Goal: Download file/media

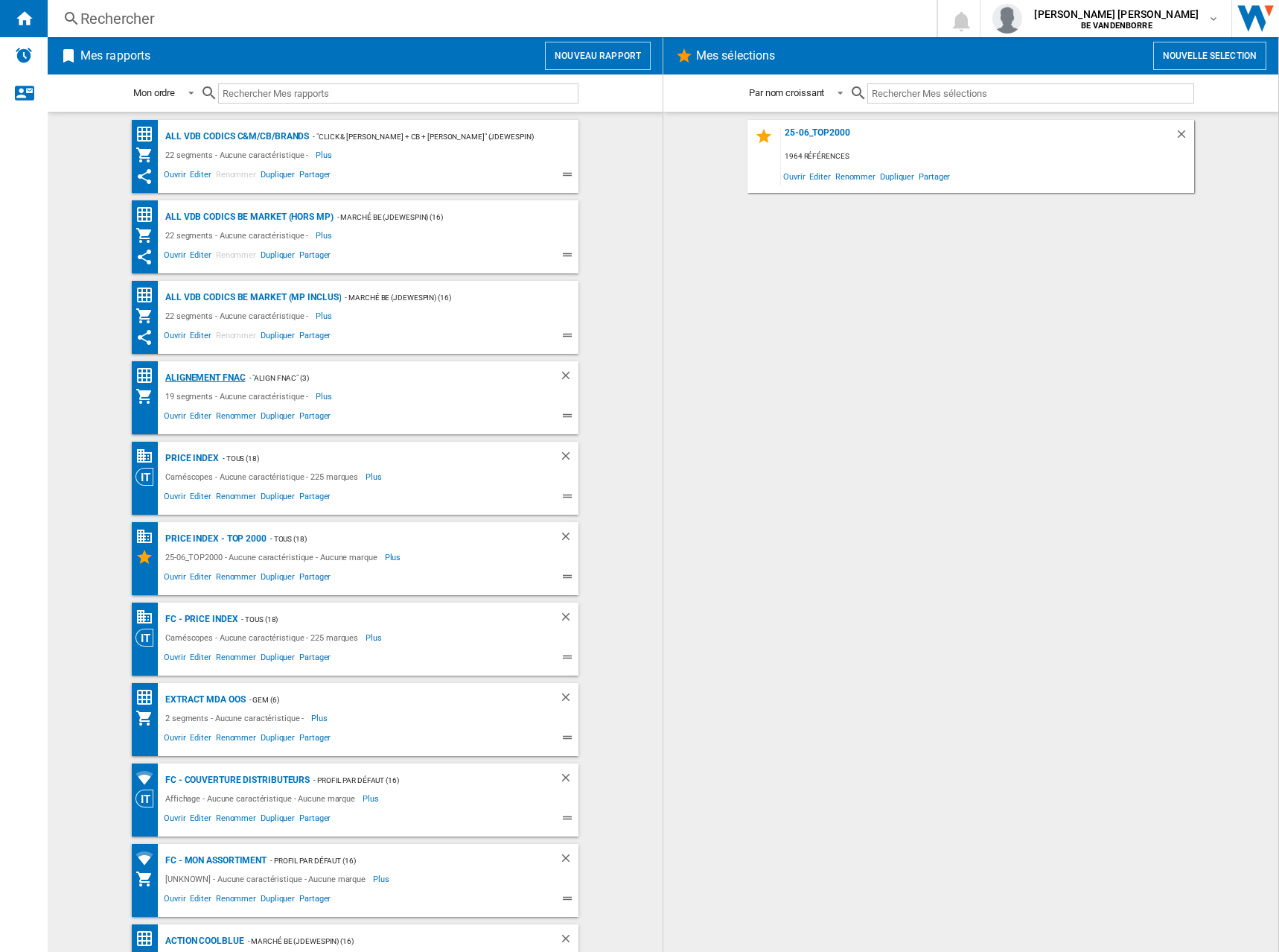
click at [210, 374] on div "Alignement Fnac" at bounding box center [204, 377] width 84 height 19
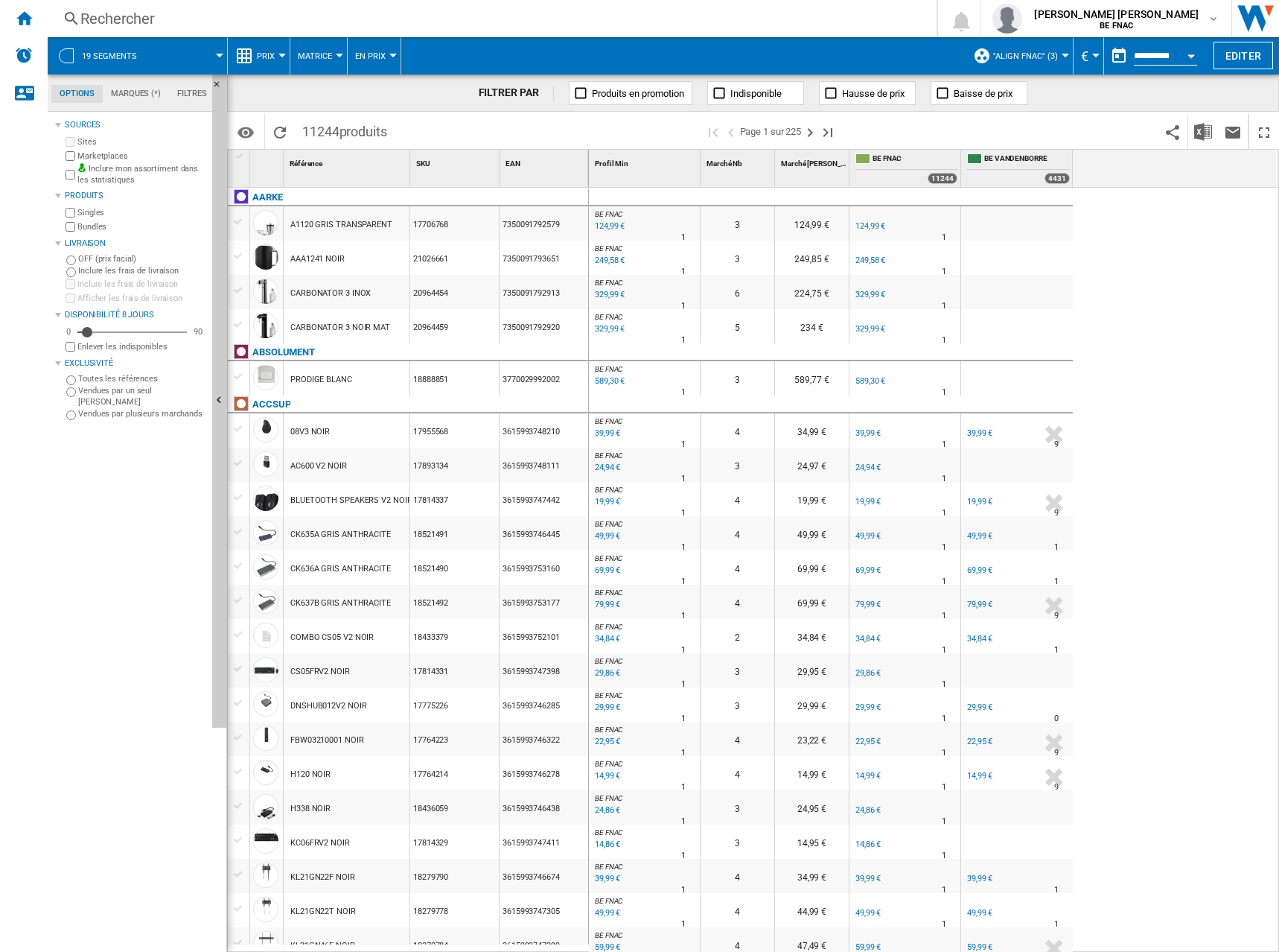
drag, startPoint x: 34, startPoint y: 714, endPoint x: 48, endPoint y: 703, distance: 17.8
click at [34, 714] on wk-sidenav "NEW" at bounding box center [24, 476] width 48 height 952
click at [1200, 134] on img "Télécharger au format Excel" at bounding box center [1203, 132] width 18 height 18
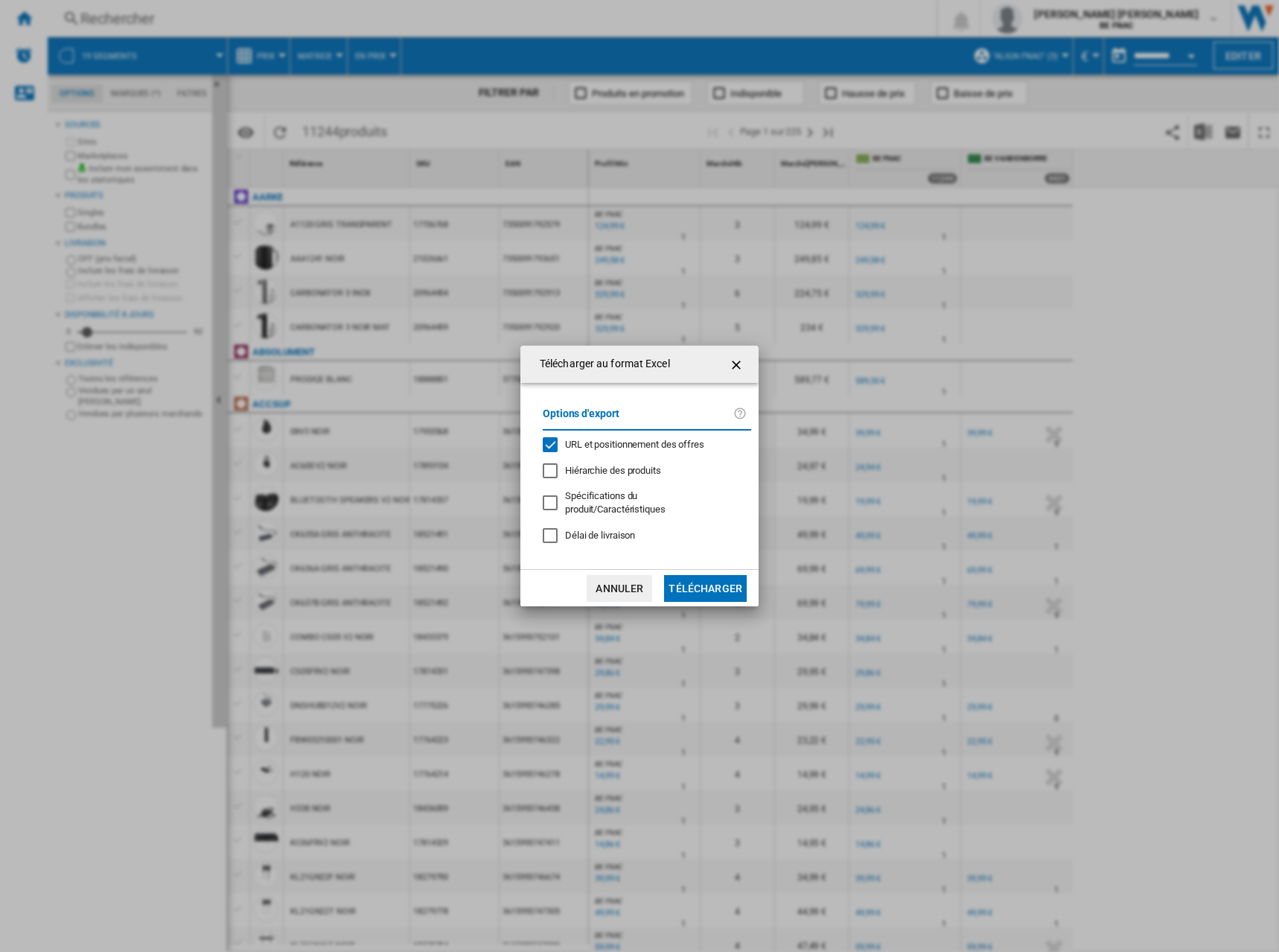
click at [588, 530] on span "Délai de livraison" at bounding box center [600, 535] width 70 height 11
click at [594, 450] on span "URL et positionnement des offres" at bounding box center [635, 444] width 140 height 11
click at [706, 590] on button "Télécharger" at bounding box center [705, 588] width 83 height 27
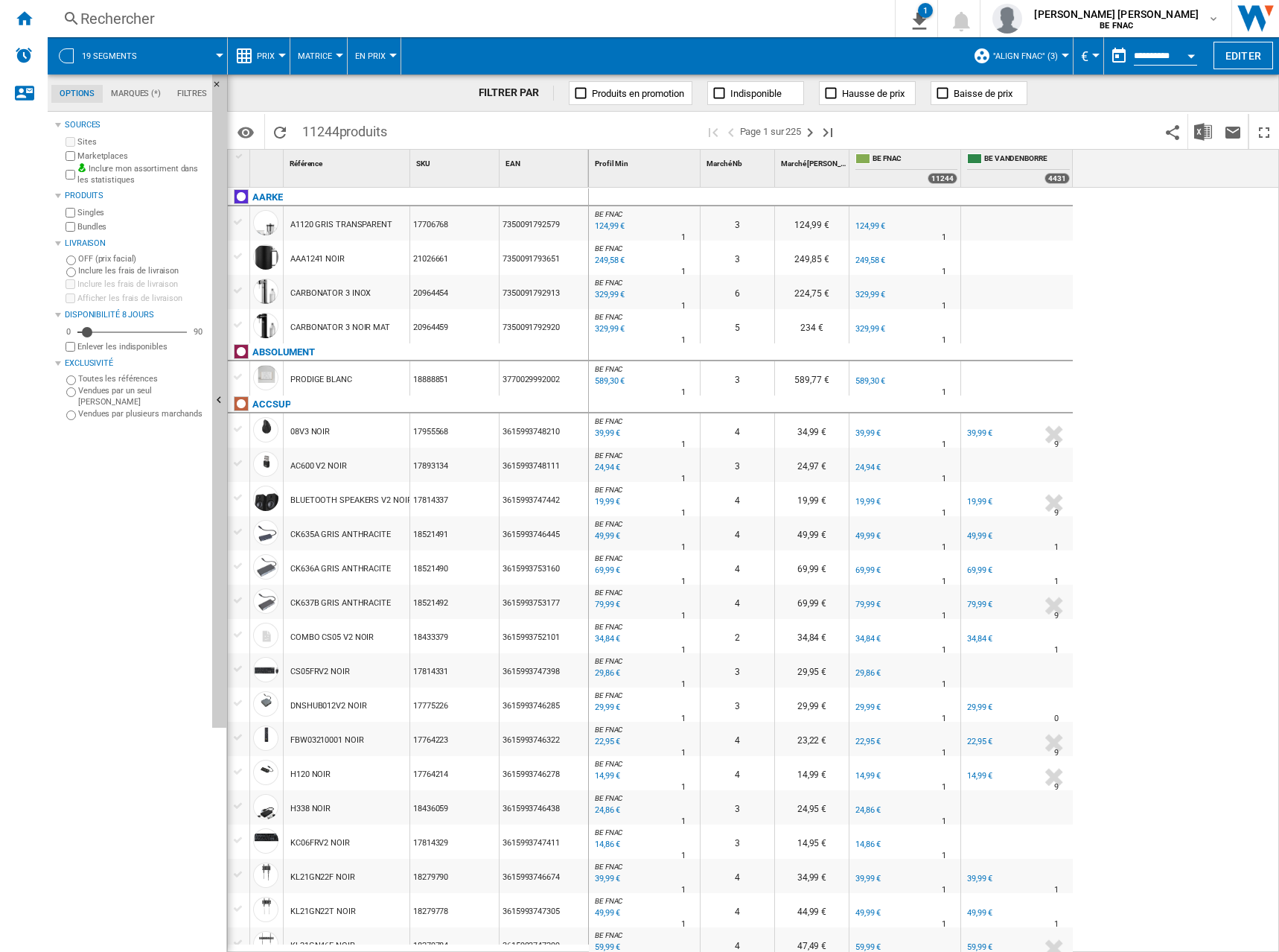
drag, startPoint x: 30, startPoint y: 584, endPoint x: 93, endPoint y: 412, distance: 183.2
click at [30, 584] on wk-sidenav "NEW" at bounding box center [24, 476] width 48 height 952
